Goal: Transaction & Acquisition: Purchase product/service

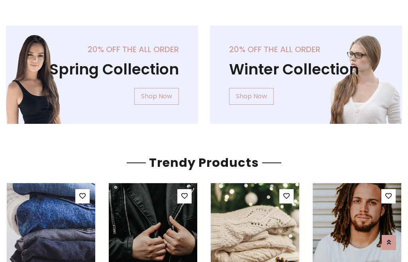
scroll to position [41, 0]
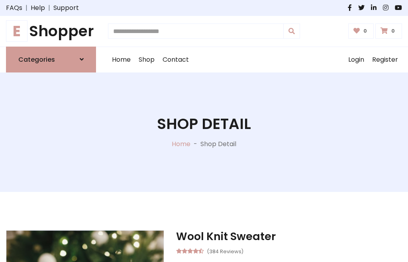
click at [51, 31] on h1 "E Shopper" at bounding box center [51, 31] width 90 height 18
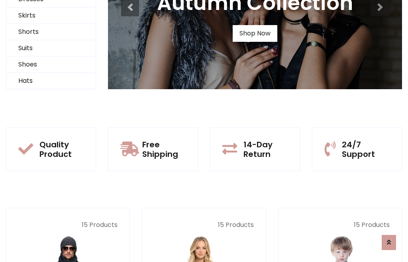
scroll to position [77, 0]
